Goal: Information Seeking & Learning: Check status

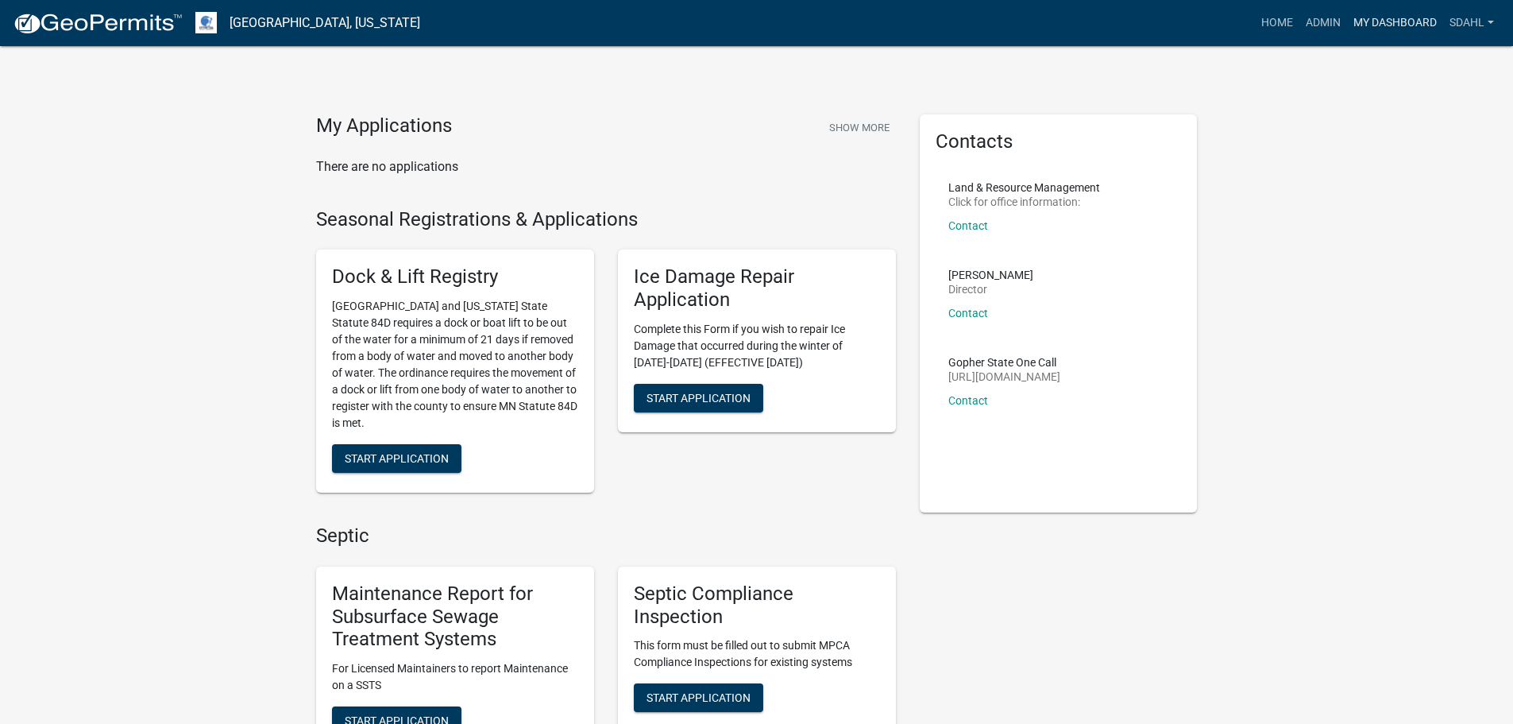
click at [1399, 24] on link "My Dashboard" at bounding box center [1395, 23] width 96 height 30
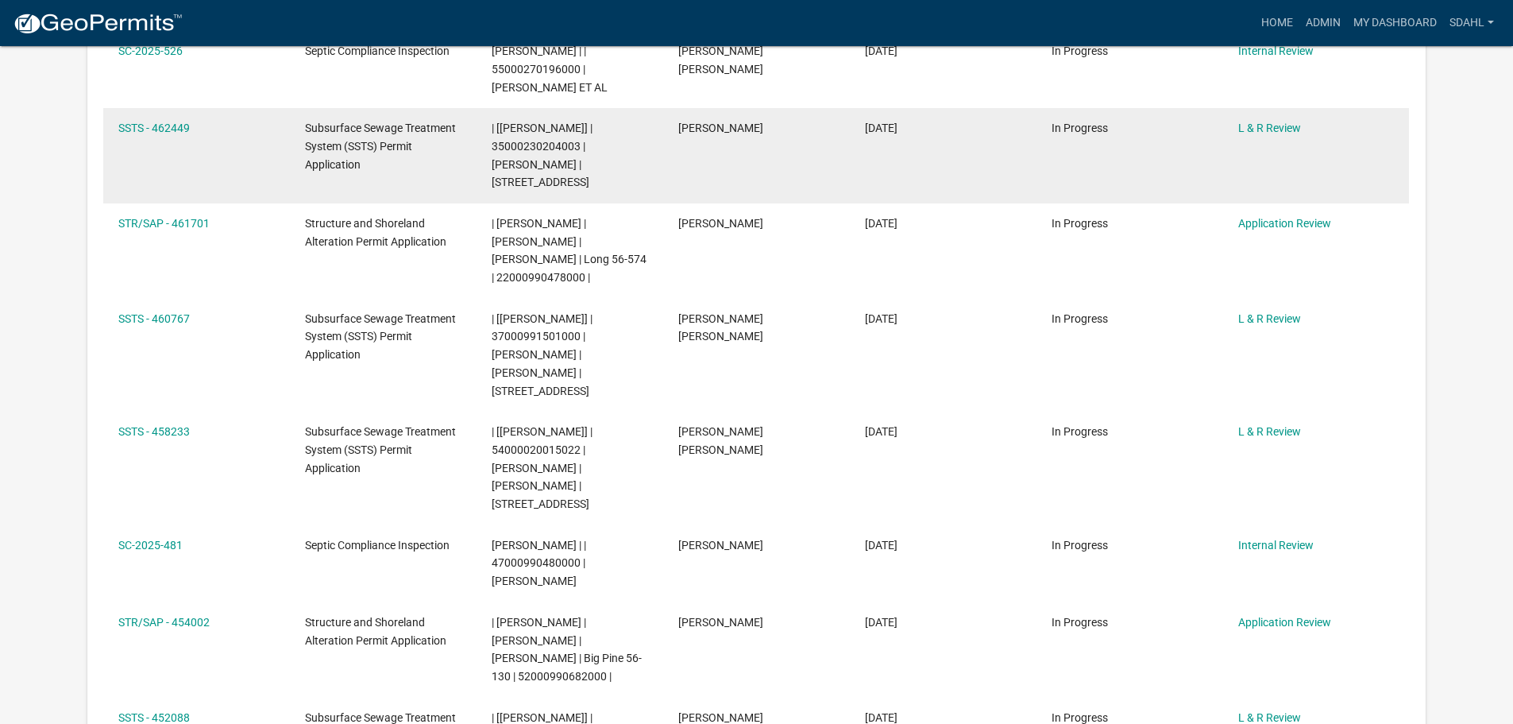
scroll to position [874, 0]
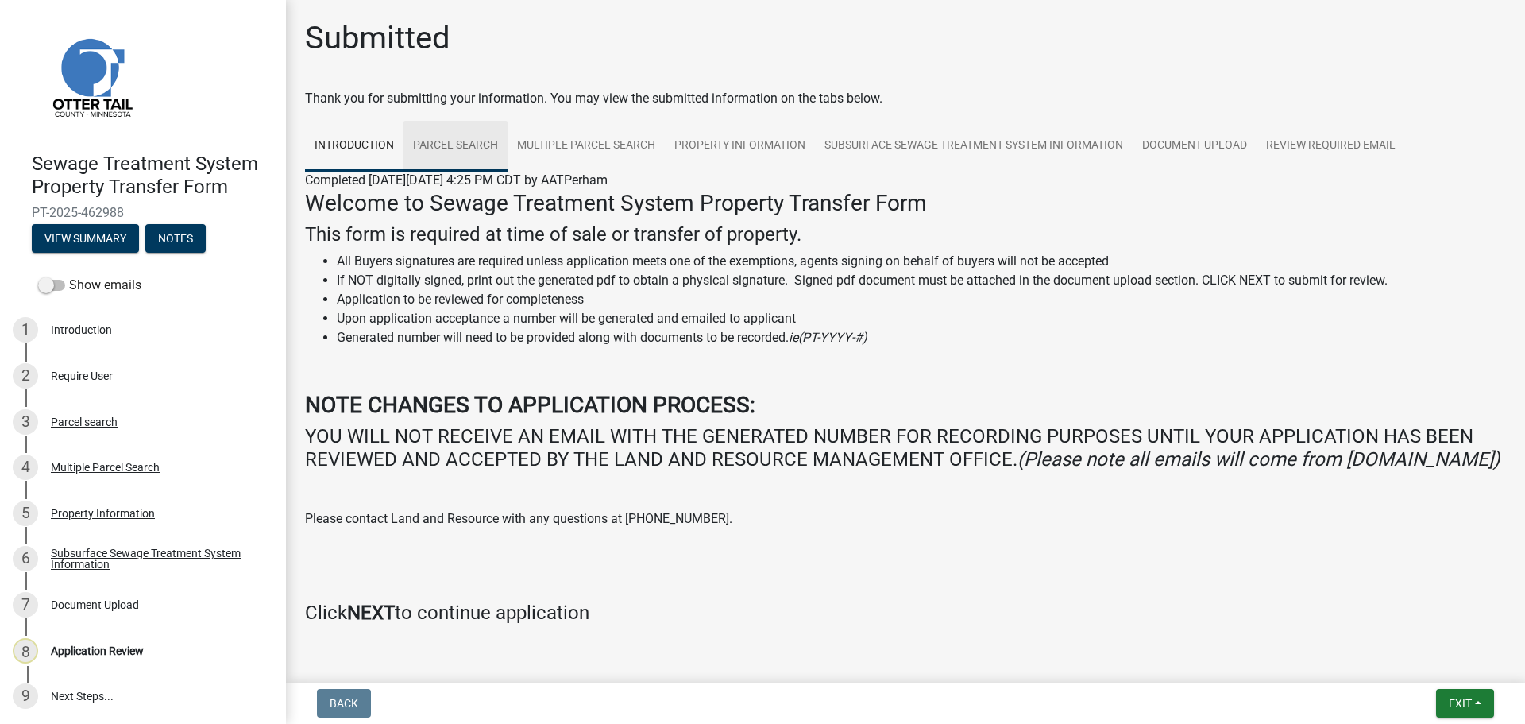
click at [479, 145] on link "Parcel search" at bounding box center [456, 146] width 104 height 51
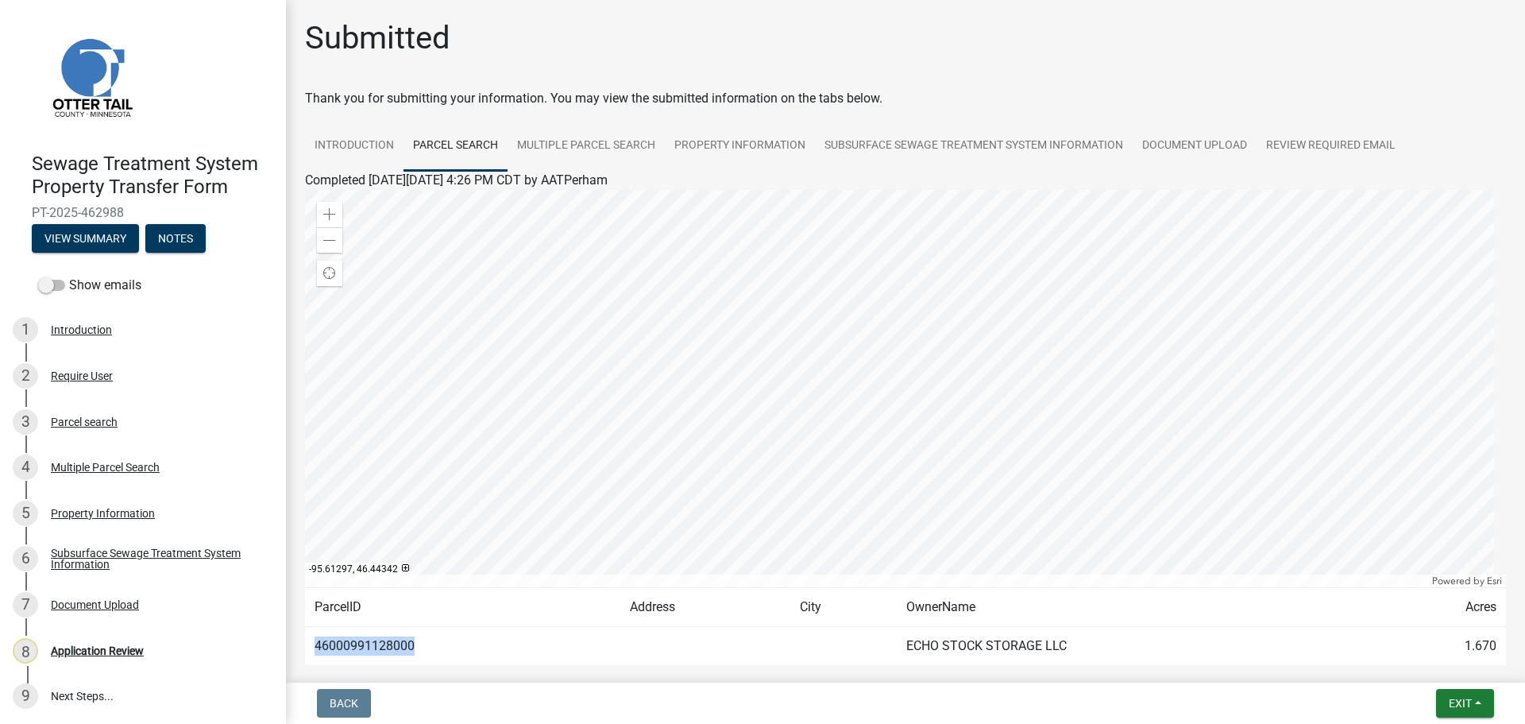
drag, startPoint x: 420, startPoint y: 644, endPoint x: 315, endPoint y: 651, distance: 105.1
click at [313, 655] on td "46000991128000" at bounding box center [462, 646] width 315 height 39
copy td "46000991128000"
click at [709, 150] on link "Property Information" at bounding box center [740, 146] width 150 height 51
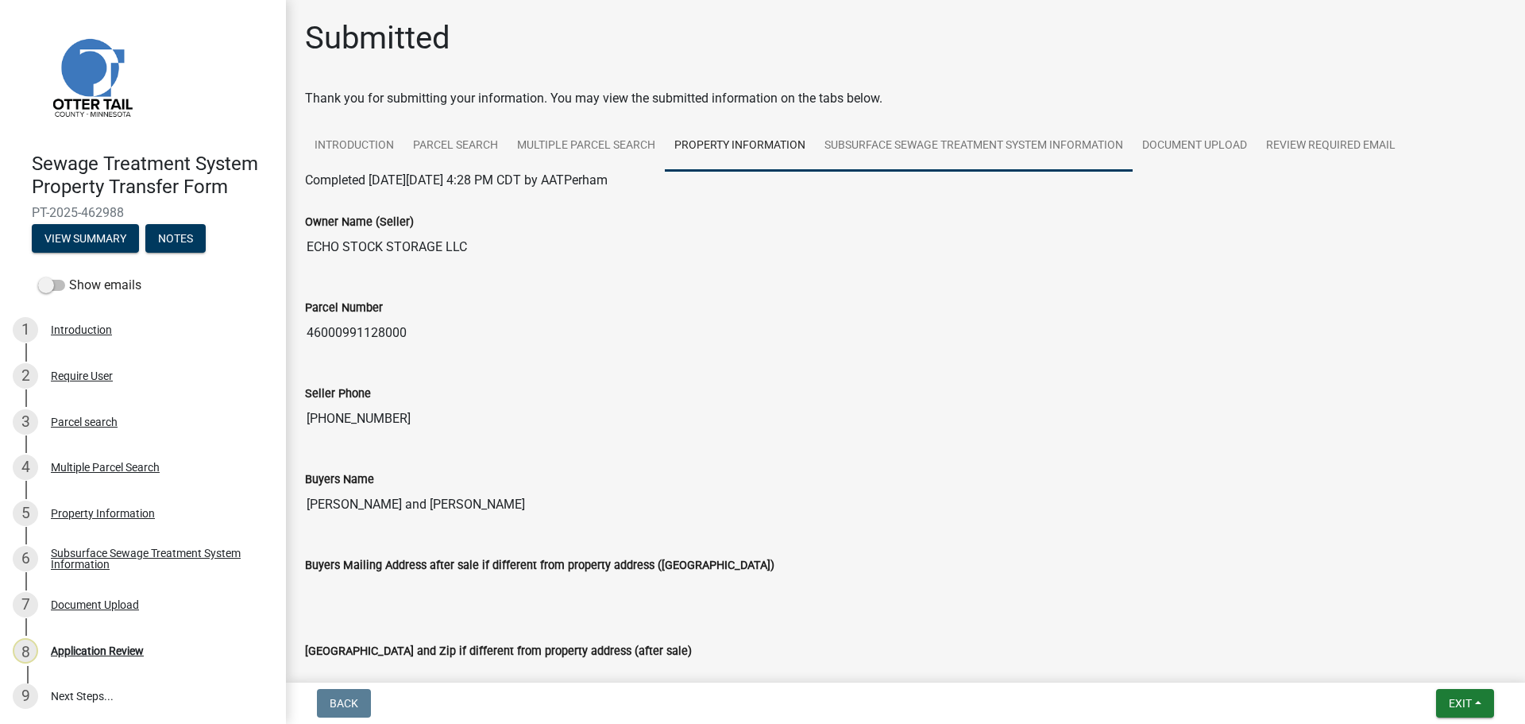
click at [961, 163] on link "Subsurface Sewage Treatment System Information" at bounding box center [974, 146] width 318 height 51
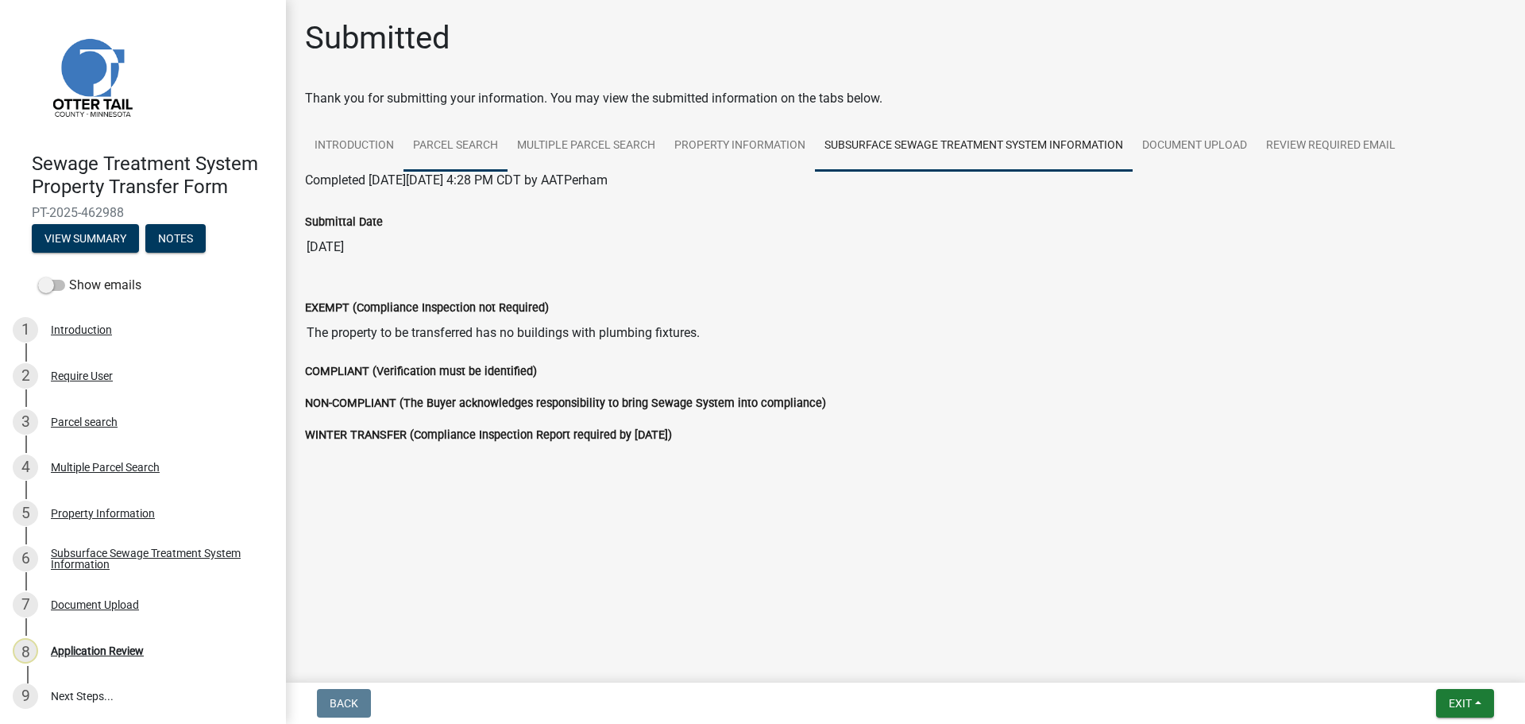
click at [466, 150] on link "Parcel search" at bounding box center [456, 146] width 104 height 51
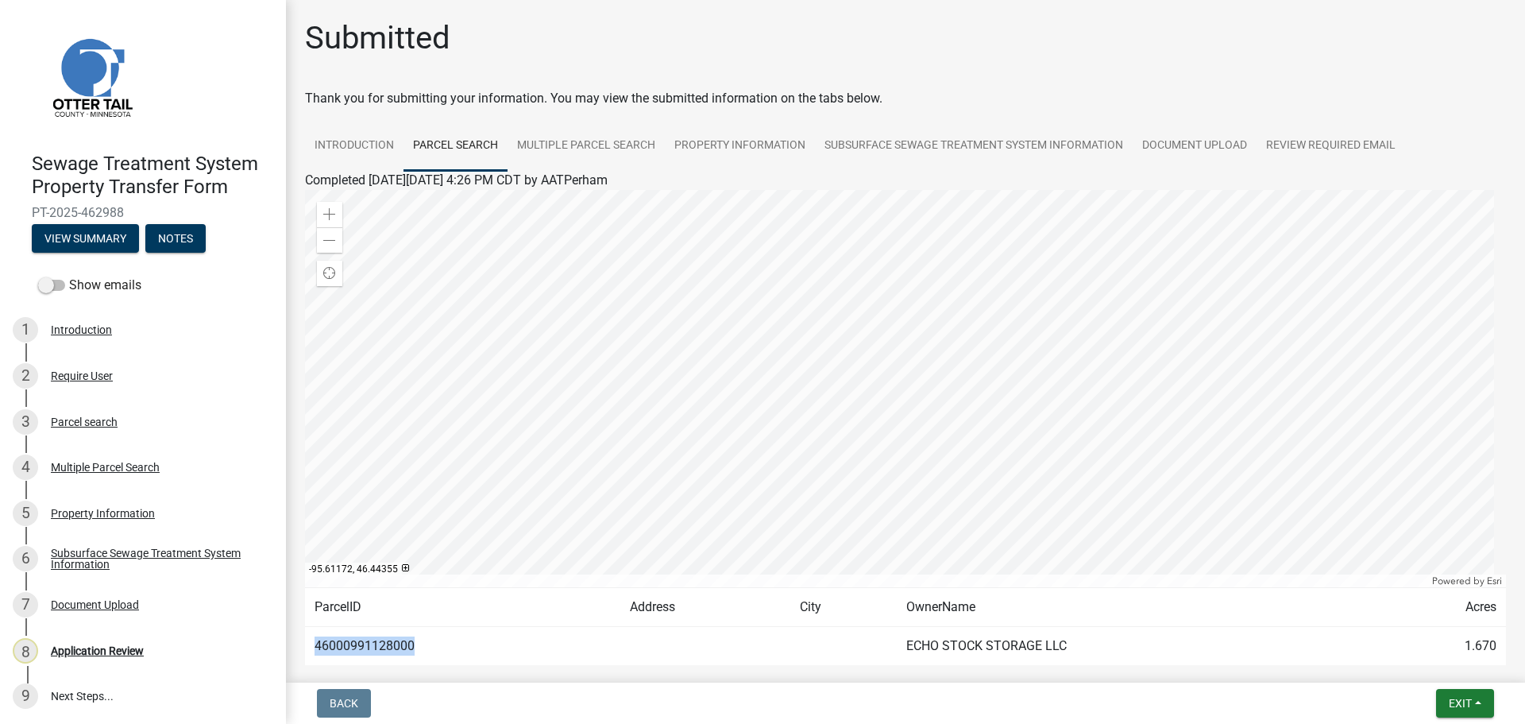
scroll to position [83, 0]
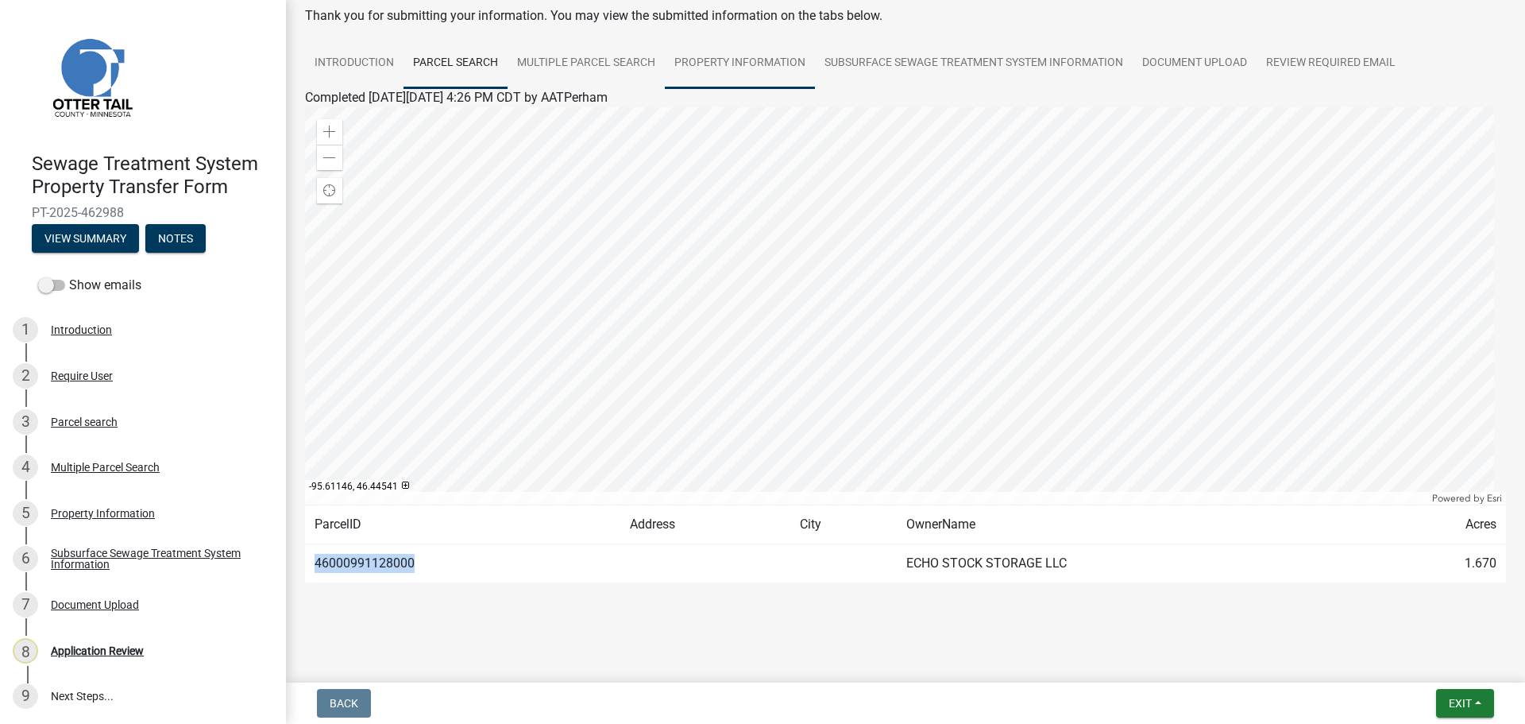
click at [679, 65] on link "Property Information" at bounding box center [740, 63] width 150 height 51
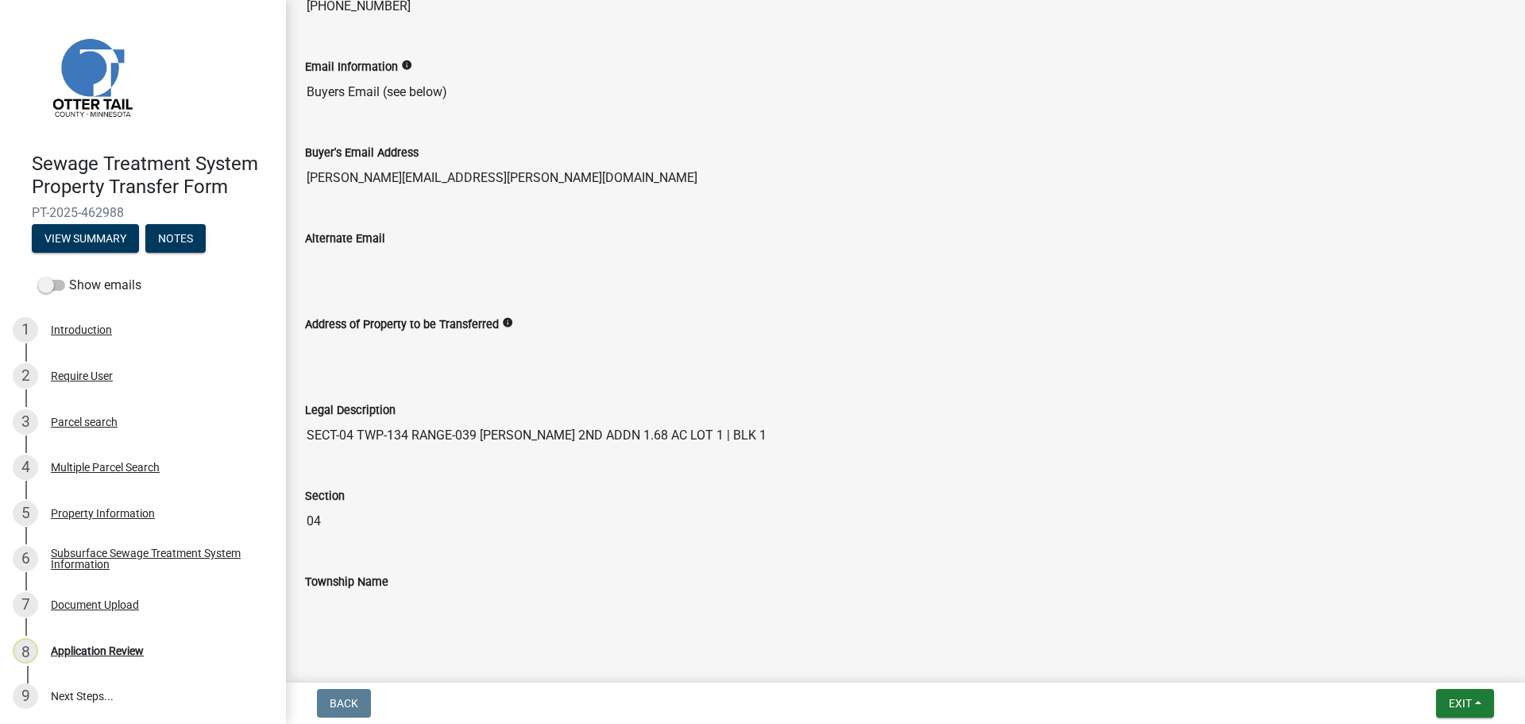
scroll to position [796, 0]
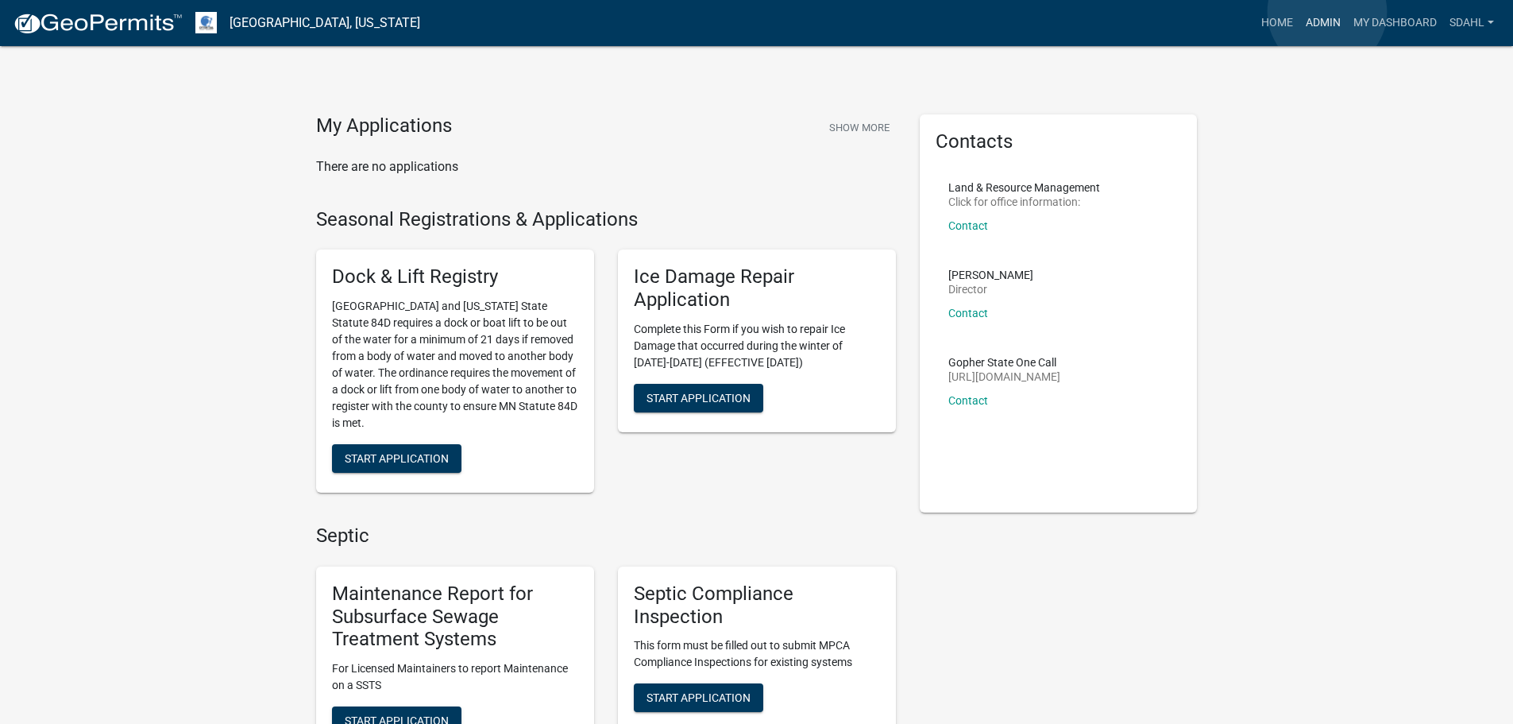
click at [1328, 12] on link "Admin" at bounding box center [1324, 23] width 48 height 30
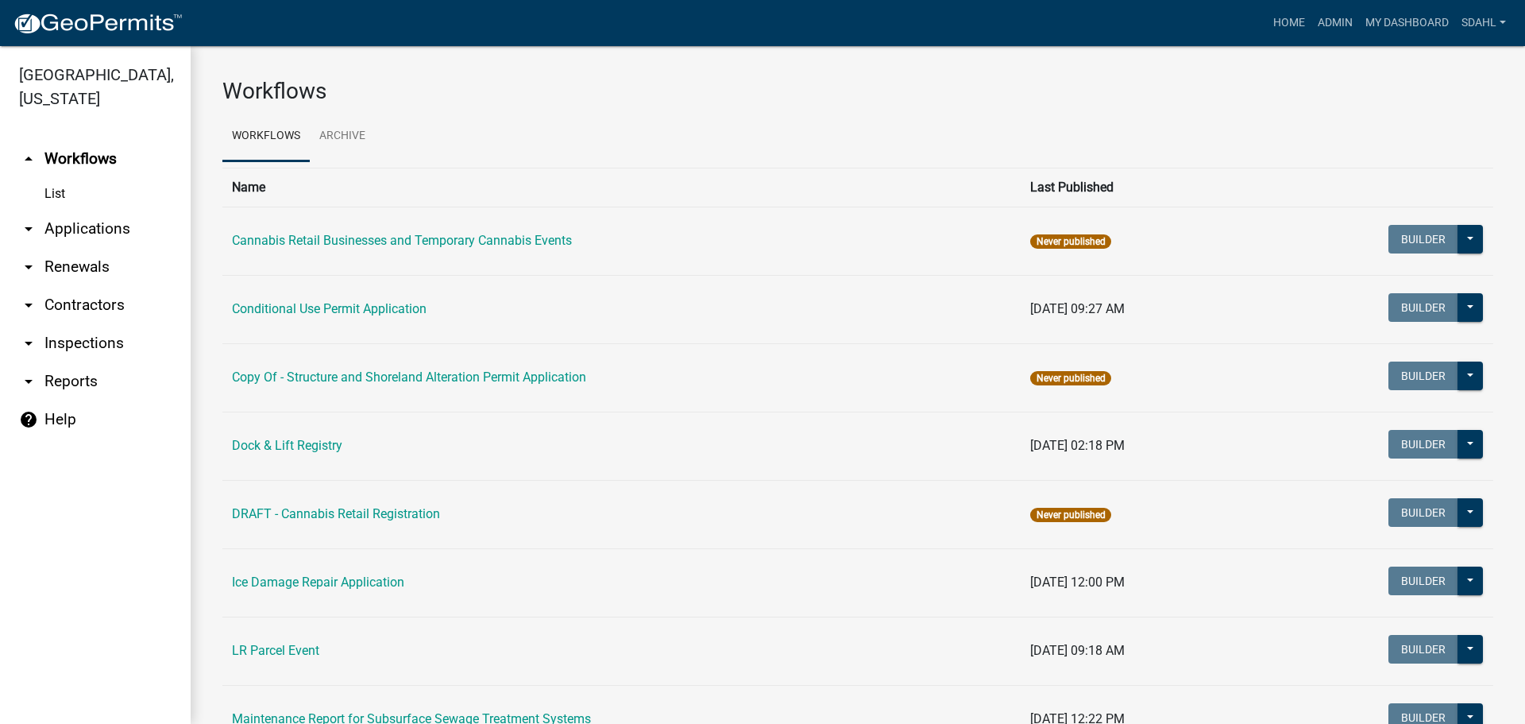
click at [93, 226] on link "arrow_drop_down Applications" at bounding box center [95, 229] width 191 height 38
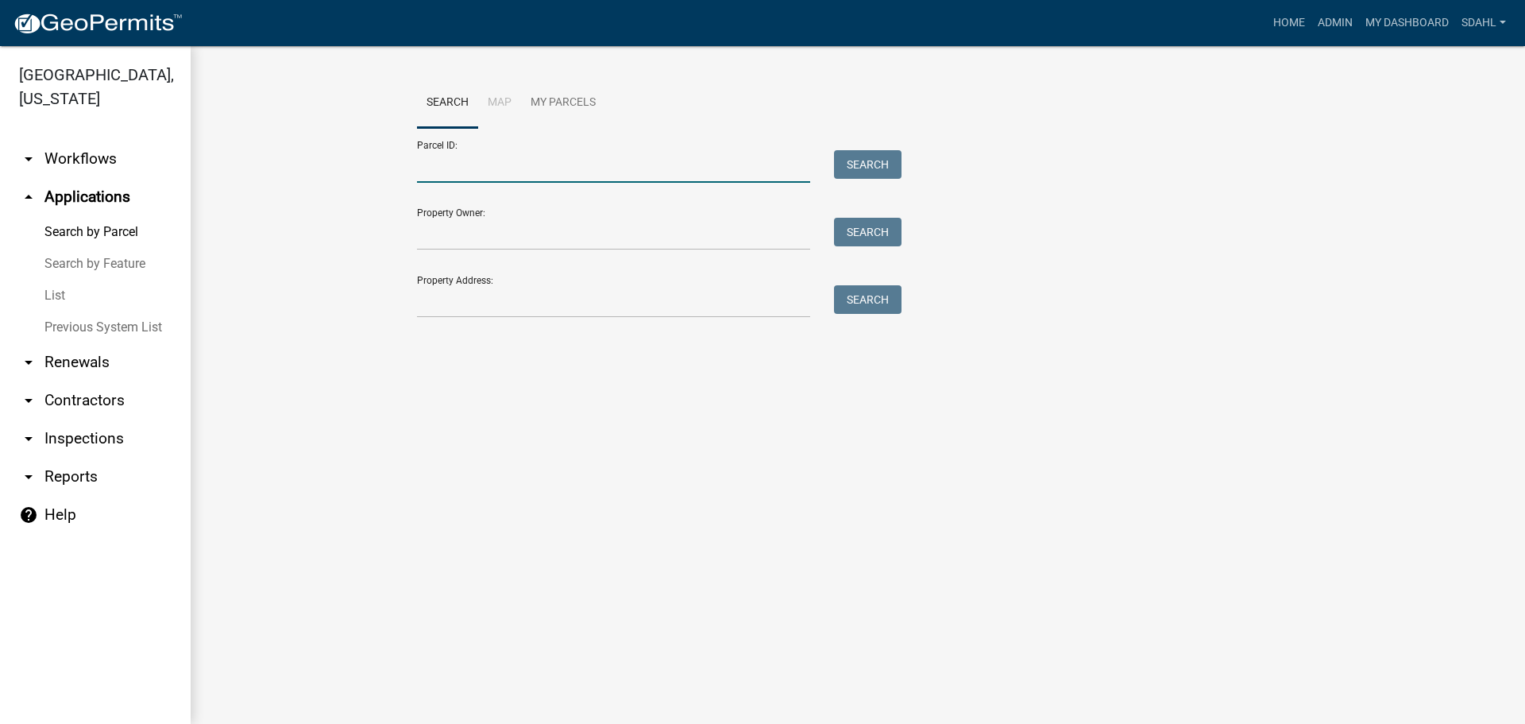
click at [505, 165] on input "Parcel ID:" at bounding box center [613, 166] width 393 height 33
paste input "46000991128000"
type input "46000991128000"
click at [863, 155] on button "Search" at bounding box center [868, 164] width 68 height 29
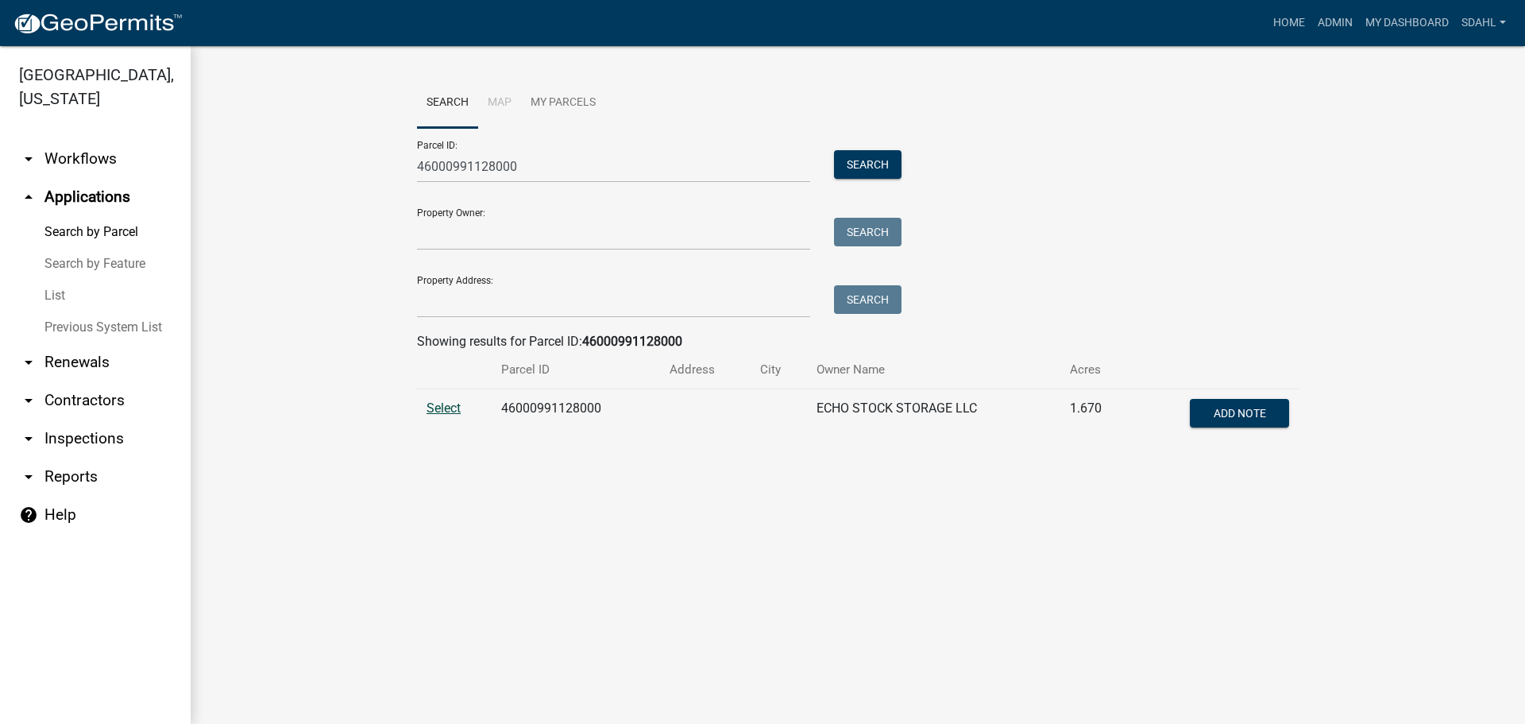
click at [441, 409] on span "Select" at bounding box center [444, 407] width 34 height 15
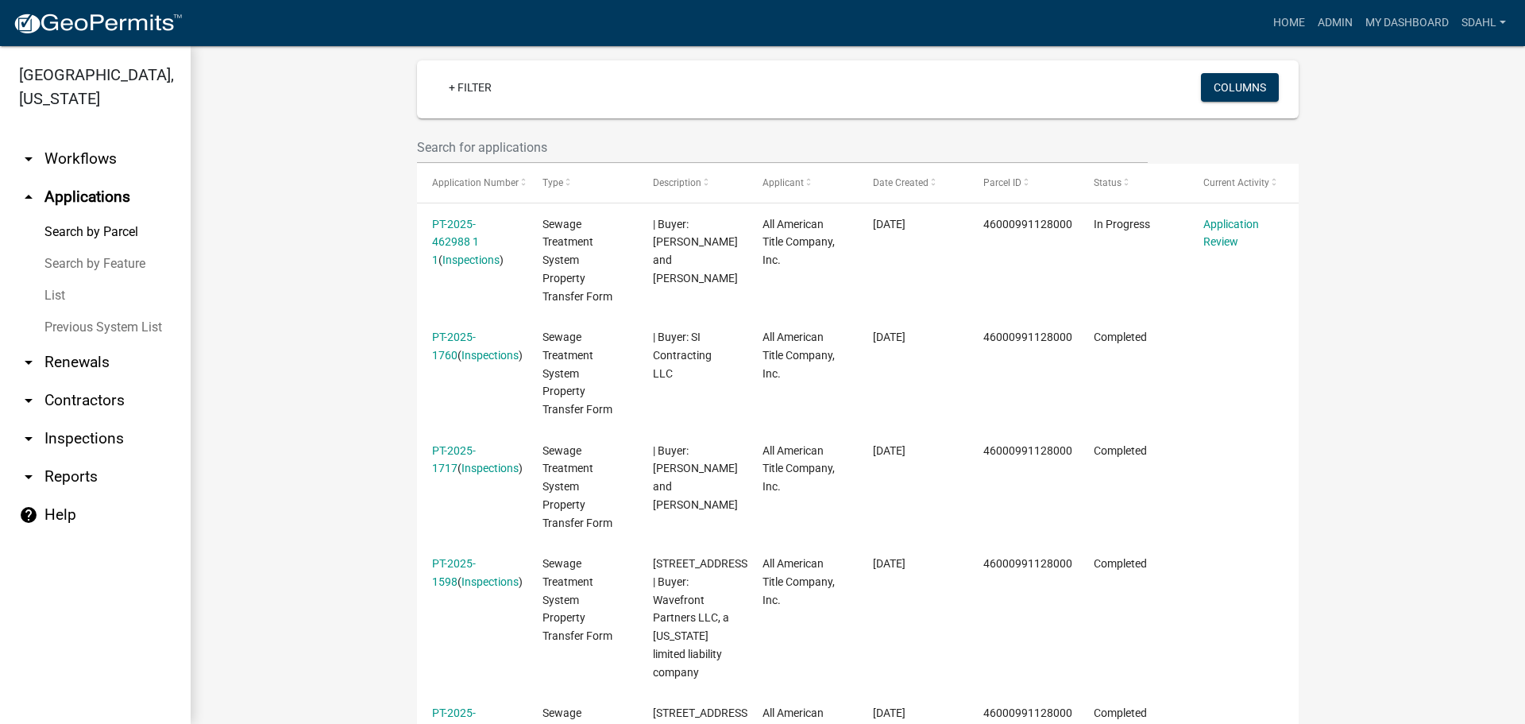
scroll to position [382, 0]
